Goal: Task Accomplishment & Management: Manage account settings

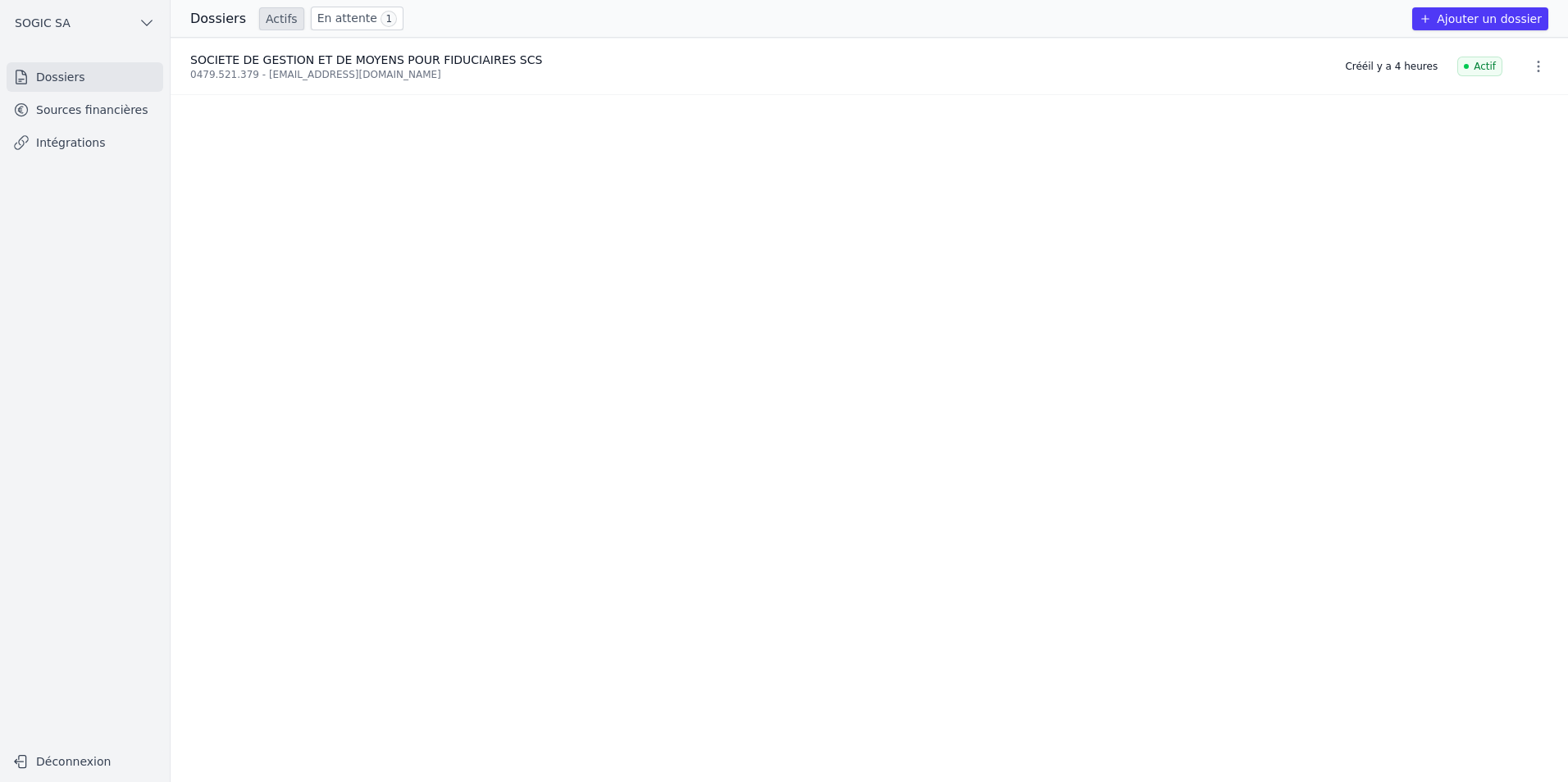
click at [60, 83] on link "Dossiers" at bounding box center [85, 77] width 157 height 30
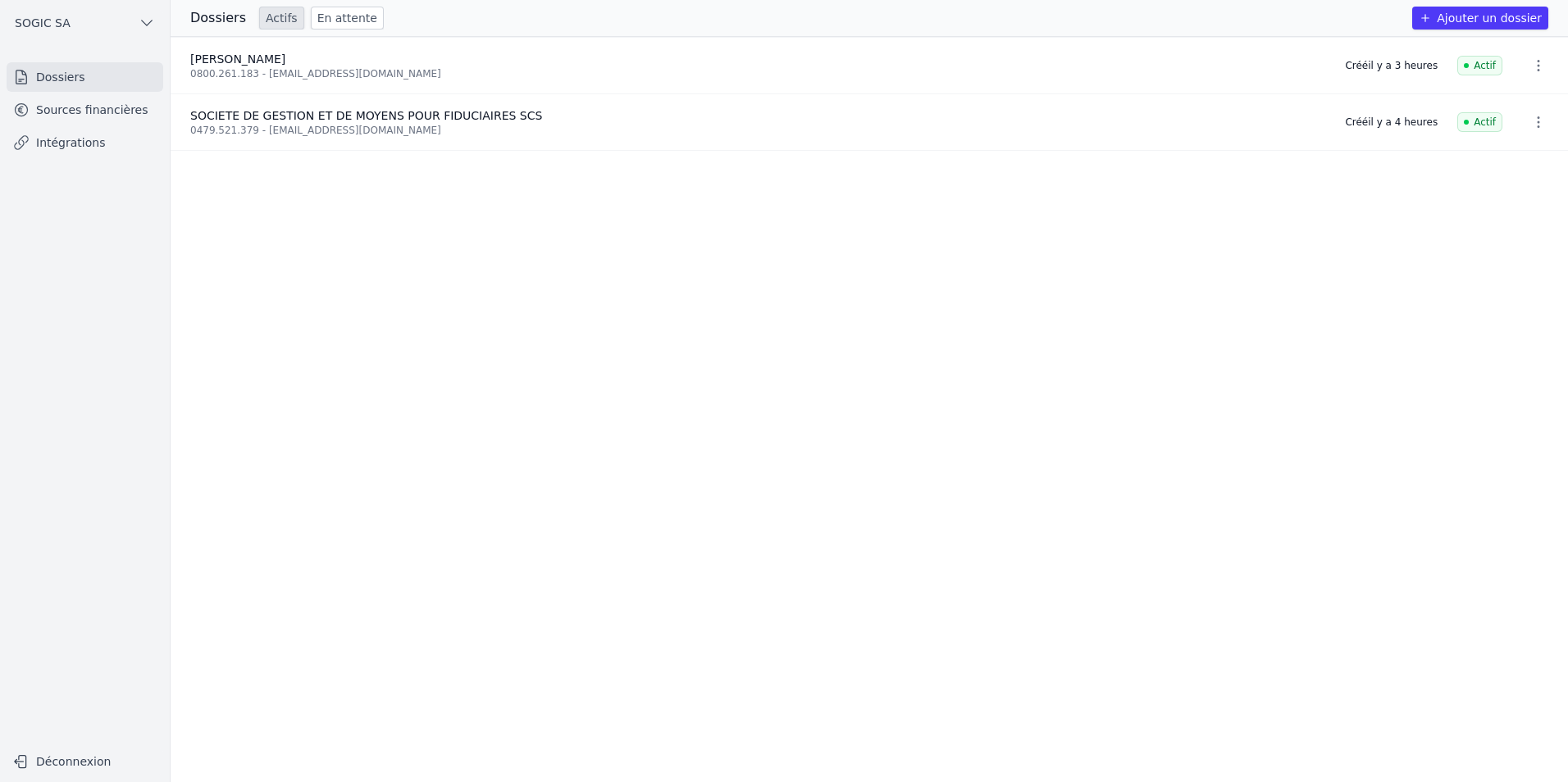
click at [65, 111] on link "Sources financières" at bounding box center [85, 110] width 157 height 30
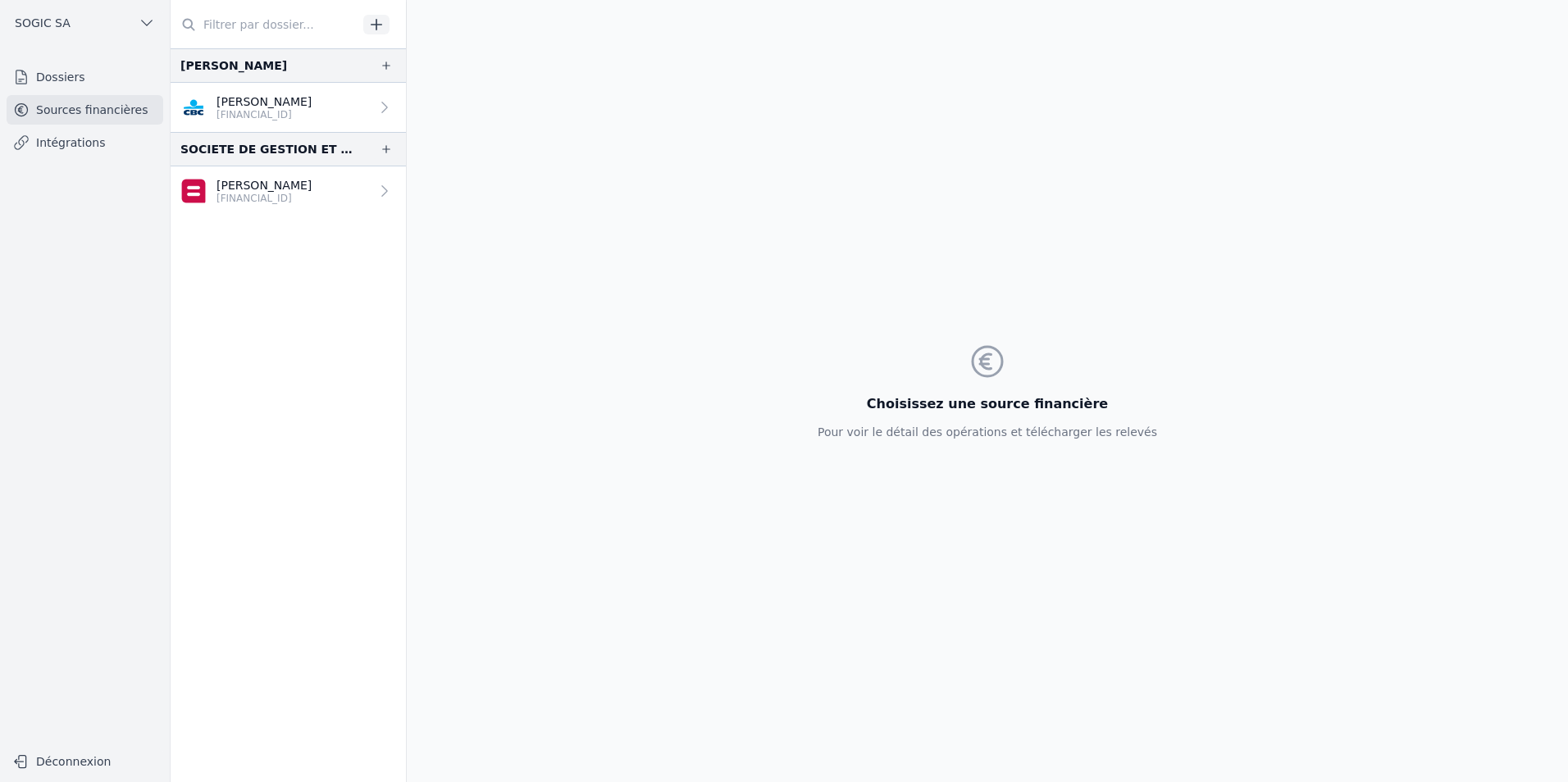
click at [380, 105] on icon at bounding box center [384, 107] width 16 height 16
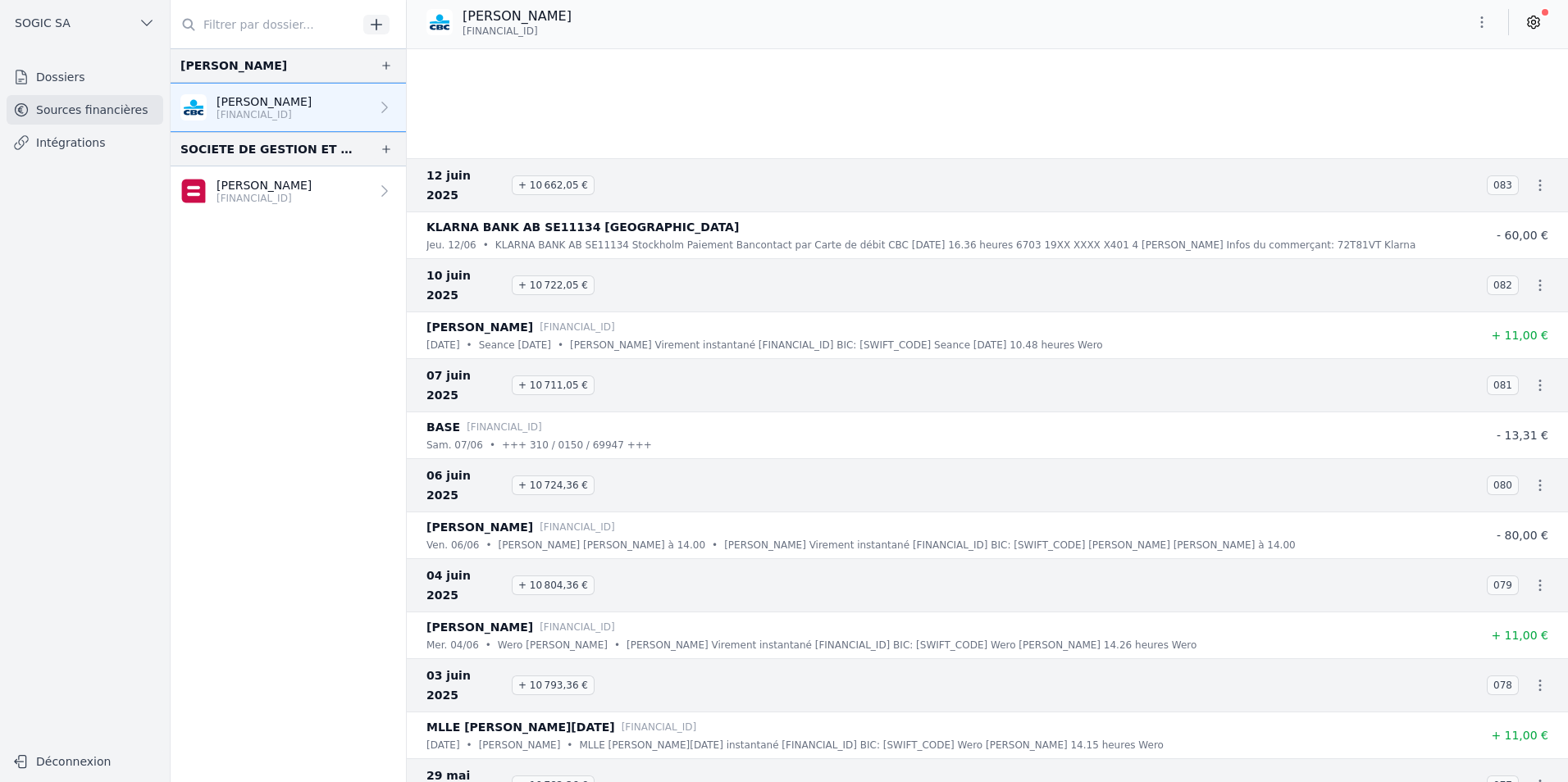
scroll to position [4018, 0]
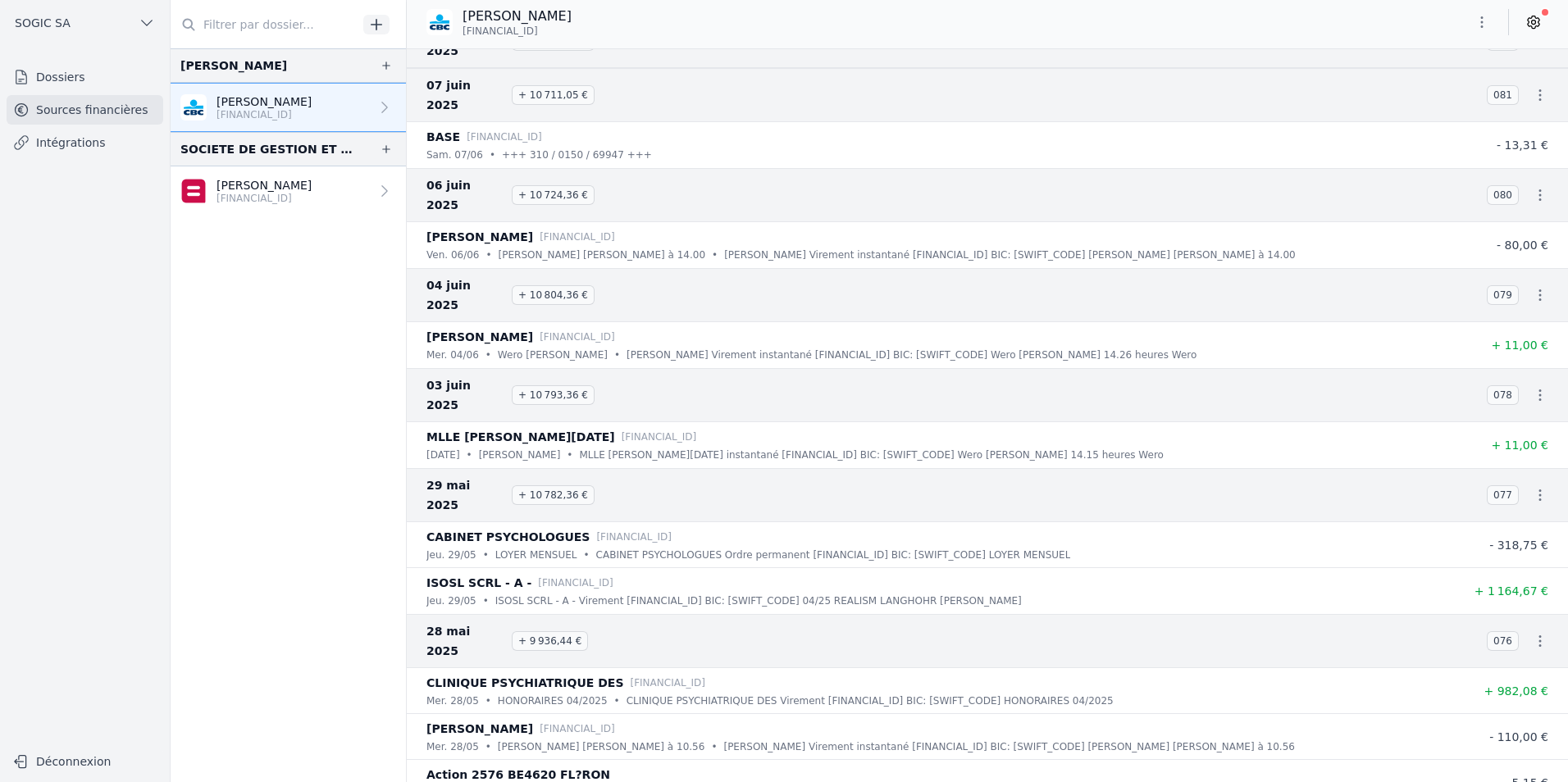
click at [236, 183] on p "[PERSON_NAME]" at bounding box center [263, 184] width 95 height 16
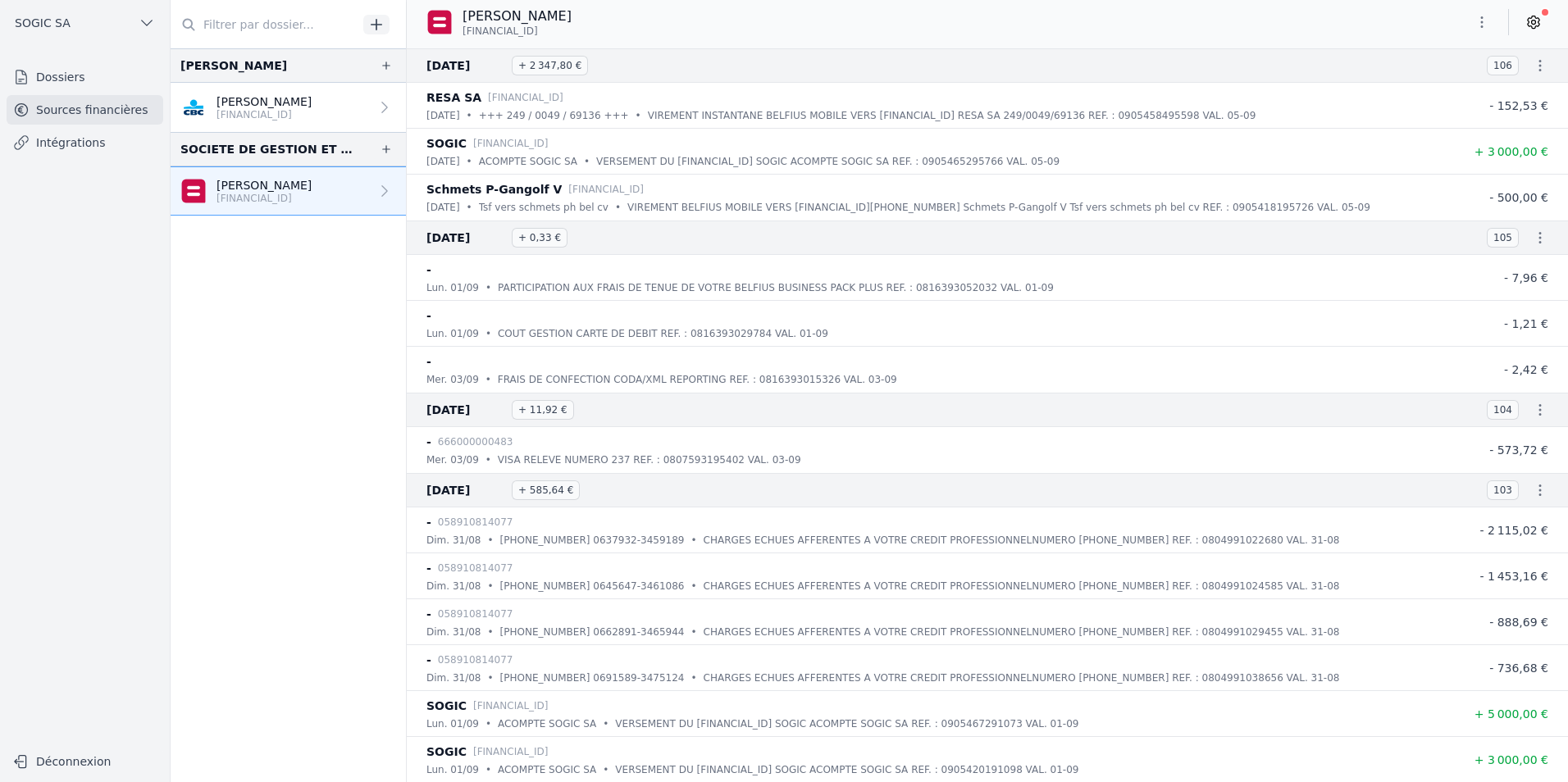
click at [1479, 21] on icon "button" at bounding box center [1482, 22] width 16 height 16
click at [1433, 59] on button "Renommer" at bounding box center [1442, 58] width 118 height 31
type input "SGMF SCOMM"
click at [645, 15] on icon "submit" at bounding box center [651, 17] width 13 height 13
